Goal: Information Seeking & Learning: Learn about a topic

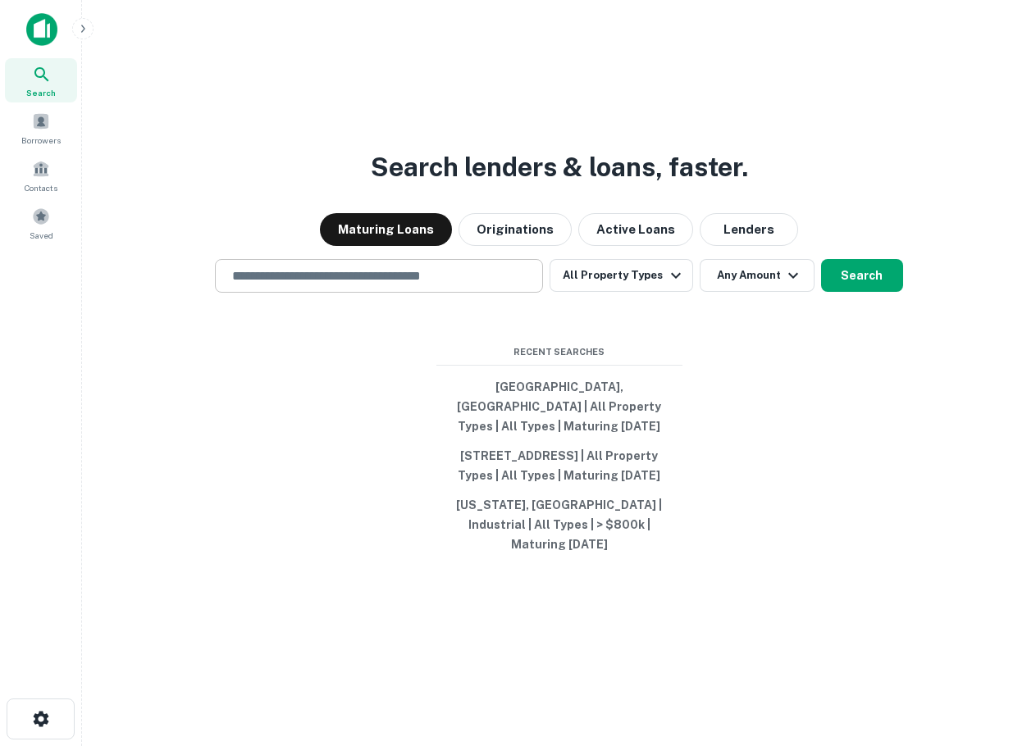
click at [441, 260] on div "​" at bounding box center [379, 276] width 328 height 34
click at [432, 280] on input "text" at bounding box center [378, 275] width 313 height 19
drag, startPoint x: 344, startPoint y: 544, endPoint x: 393, endPoint y: 539, distance: 49.4
click at [340, 544] on div "Search lenders & loans, faster. Maturing Loans Originations Active Loans Lender…" at bounding box center [558, 412] width 927 height 746
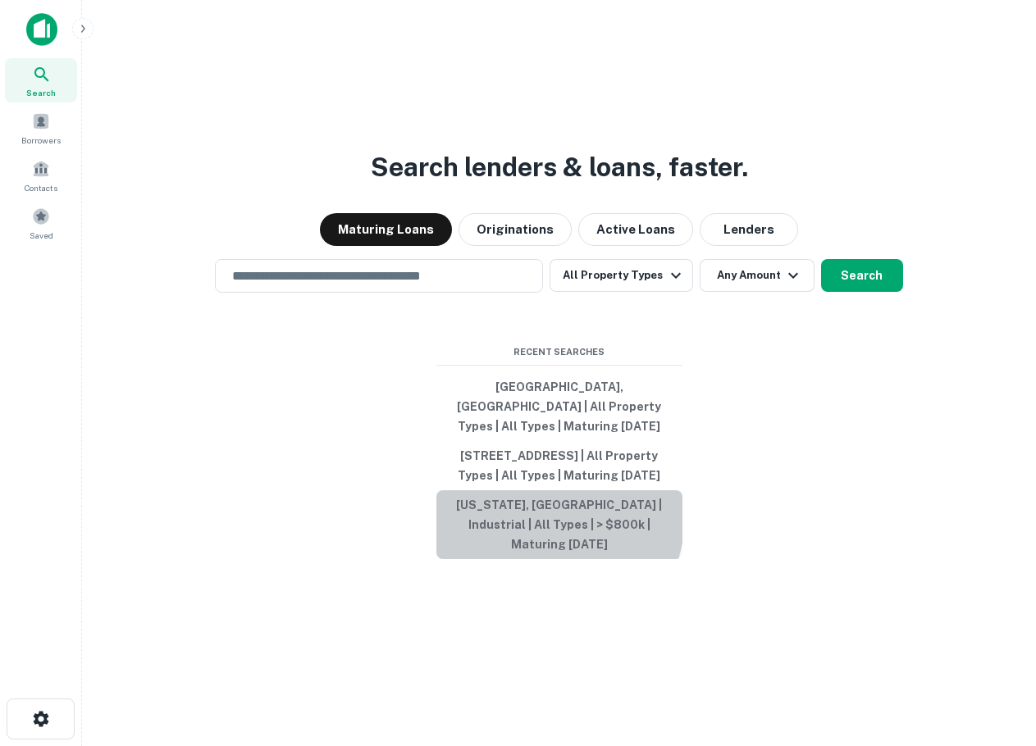
click at [479, 521] on button "[US_STATE], [GEOGRAPHIC_DATA] | Industrial | All Types | > $800k | Maturing [DA…" at bounding box center [559, 524] width 246 height 69
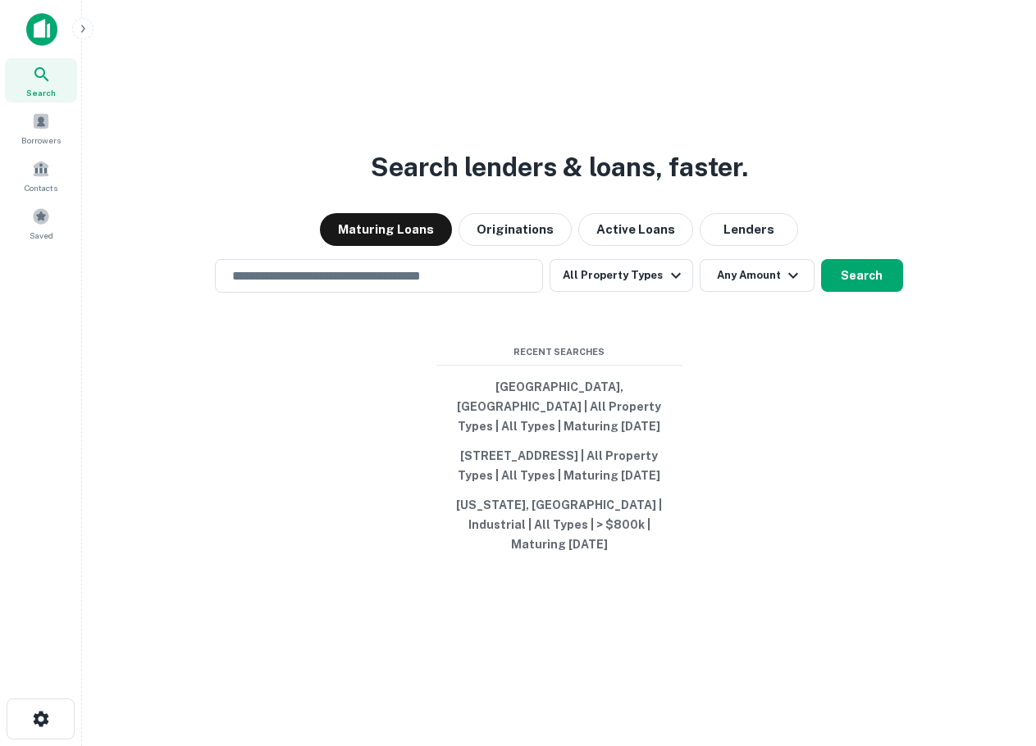
type input "*********"
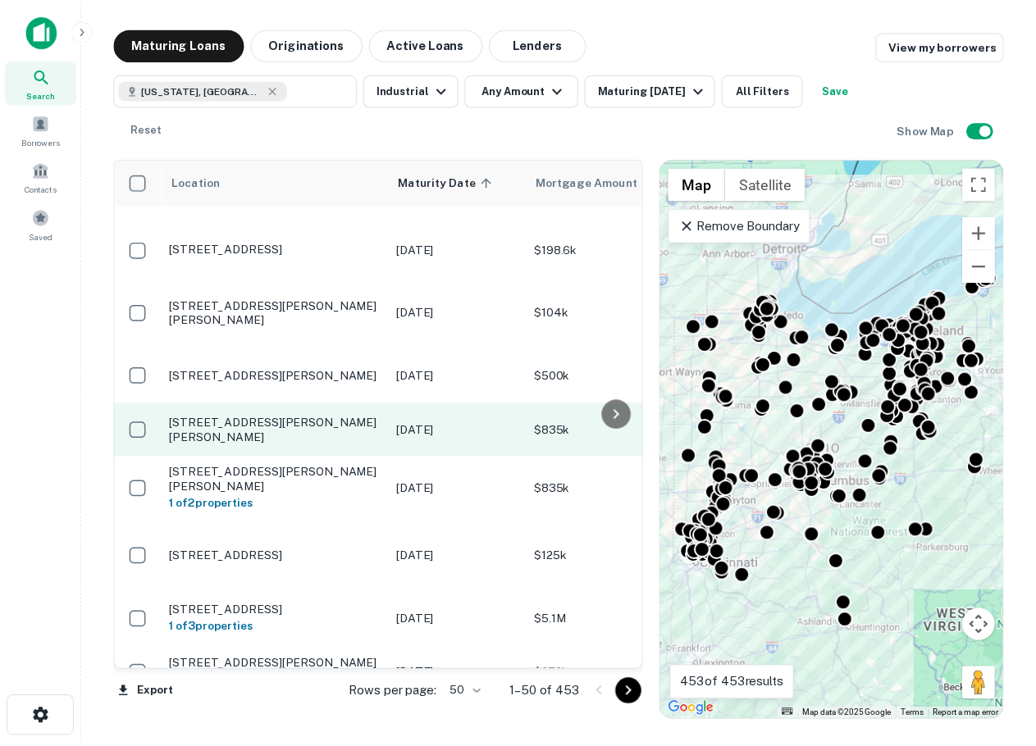
scroll to position [2496, 0]
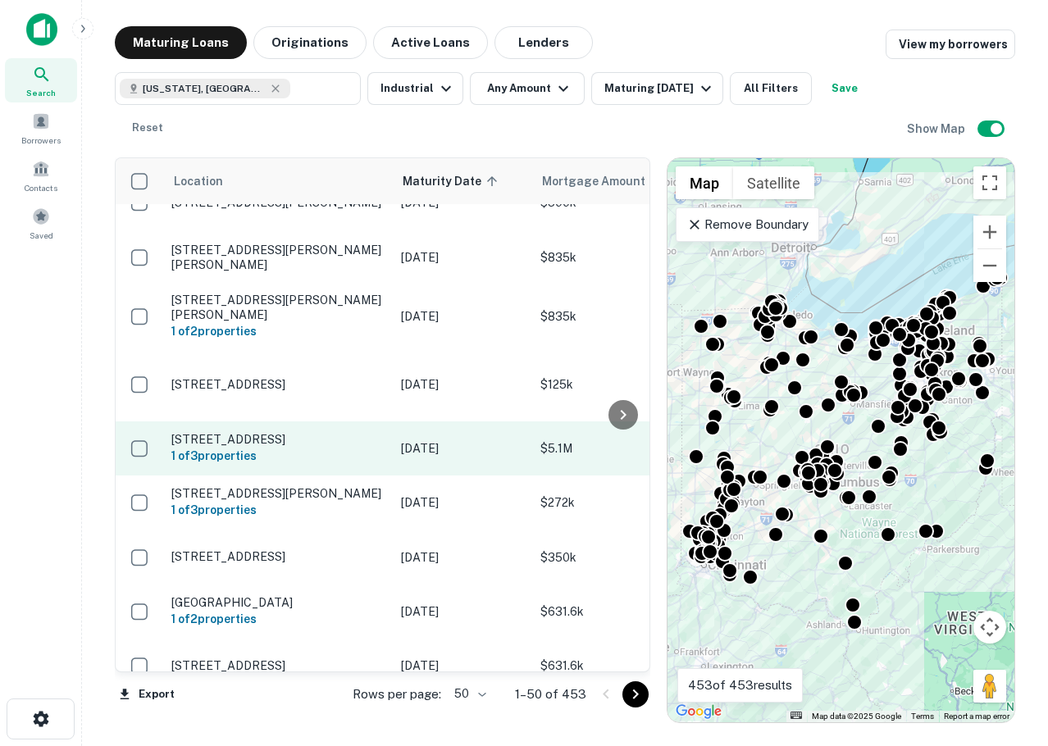
click at [408, 439] on p "[DATE]" at bounding box center [462, 448] width 123 height 18
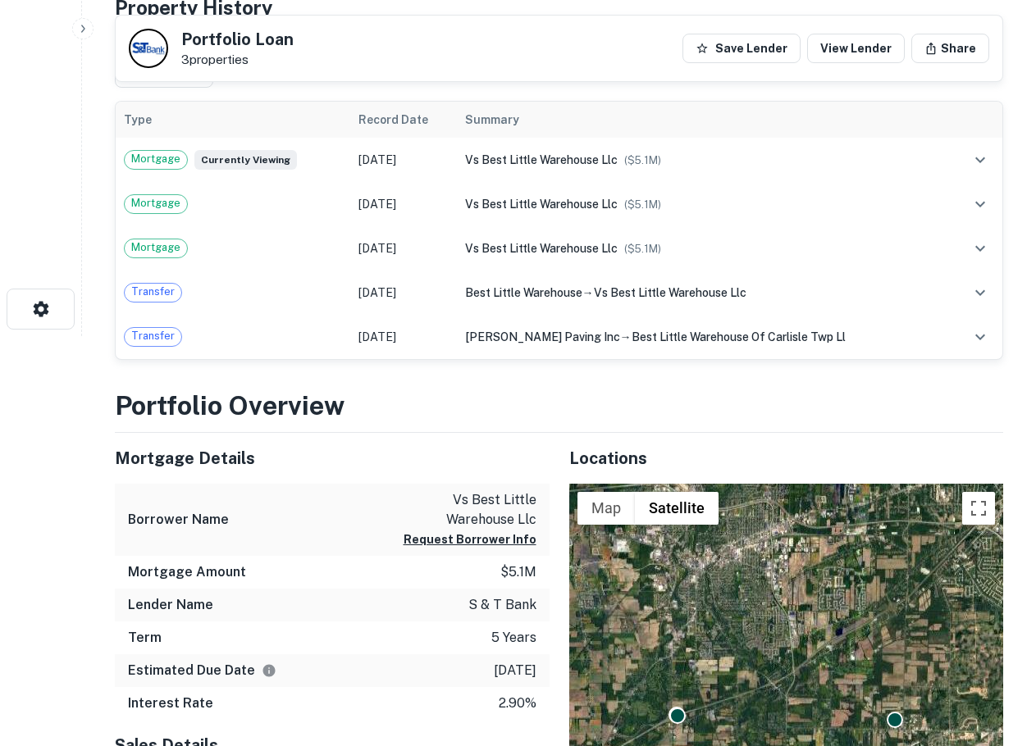
scroll to position [820, 0]
